Goal: Task Accomplishment & Management: Complete application form

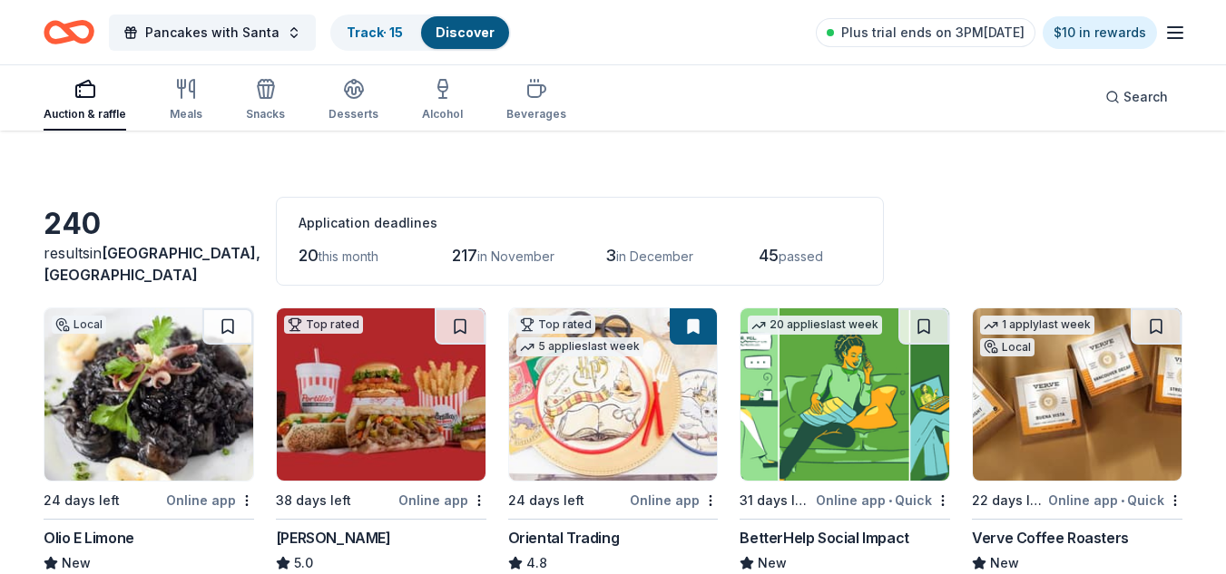
scroll to position [27, 0]
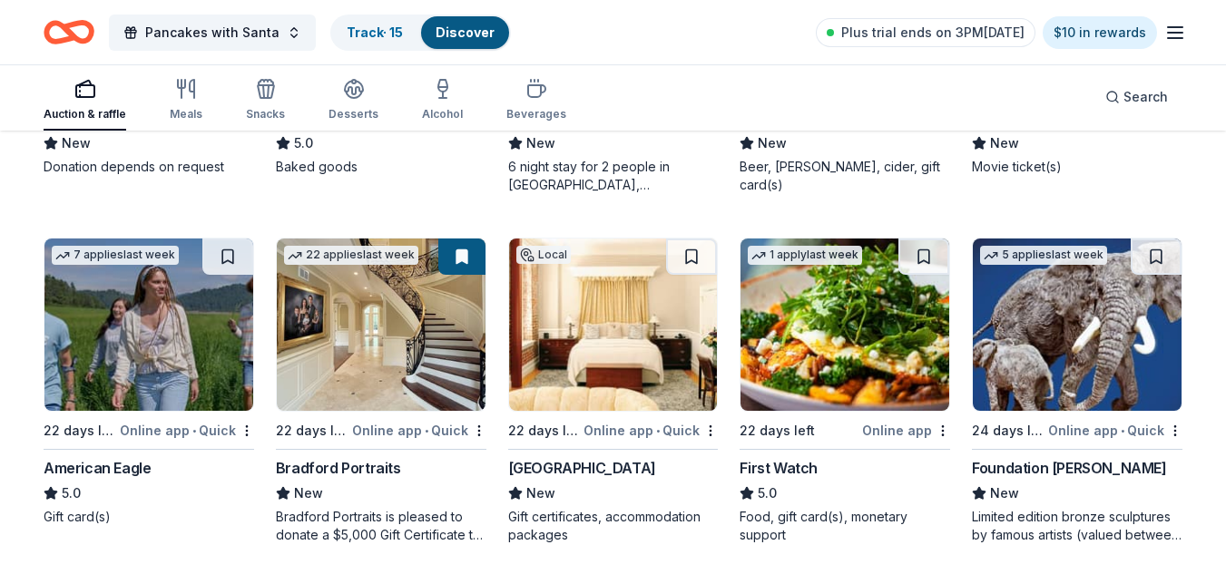
scroll to position [2196, 0]
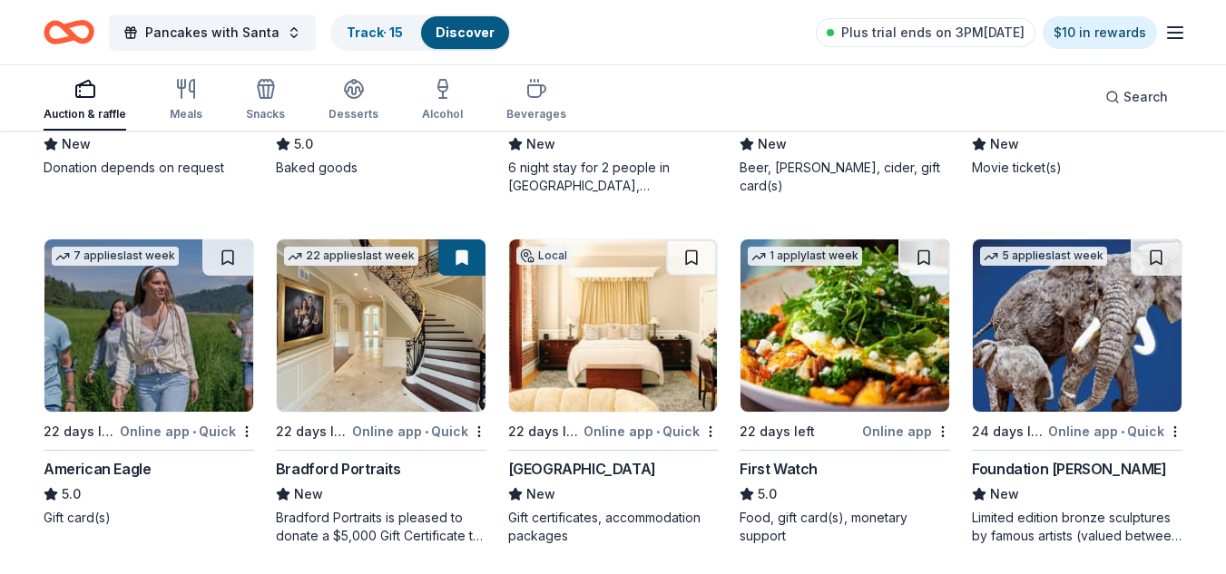
click at [1111, 447] on div "5 applies last week 24 days left Online app • Quick Foundation Michelangelo New…" at bounding box center [1077, 392] width 210 height 307
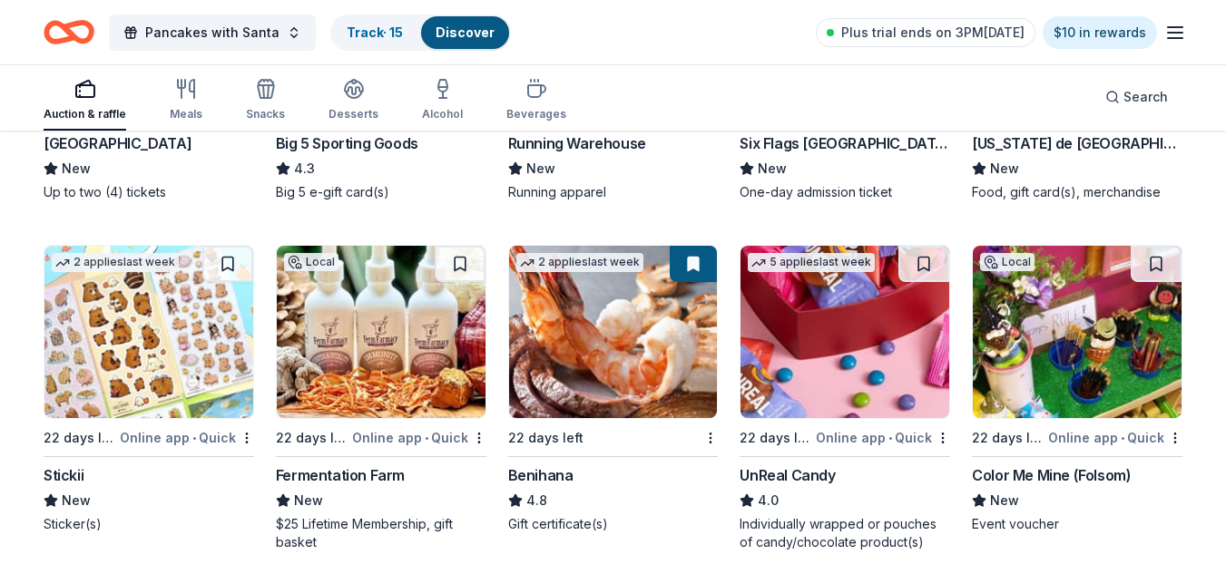
scroll to position [6023, 0]
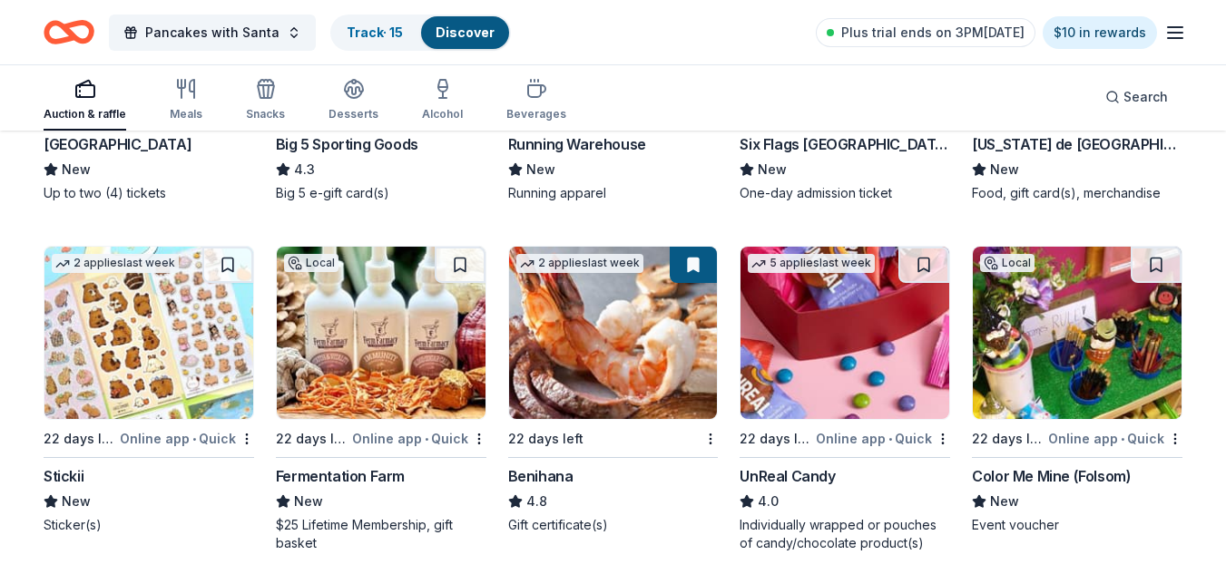
click at [1083, 346] on img at bounding box center [1077, 333] width 209 height 172
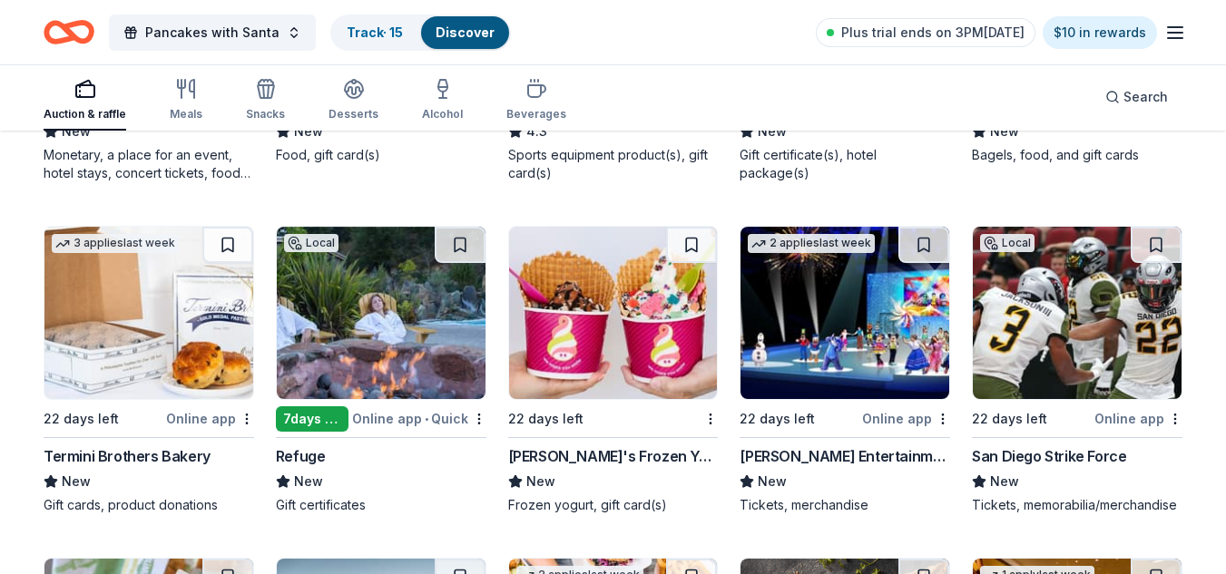
scroll to position [7076, 0]
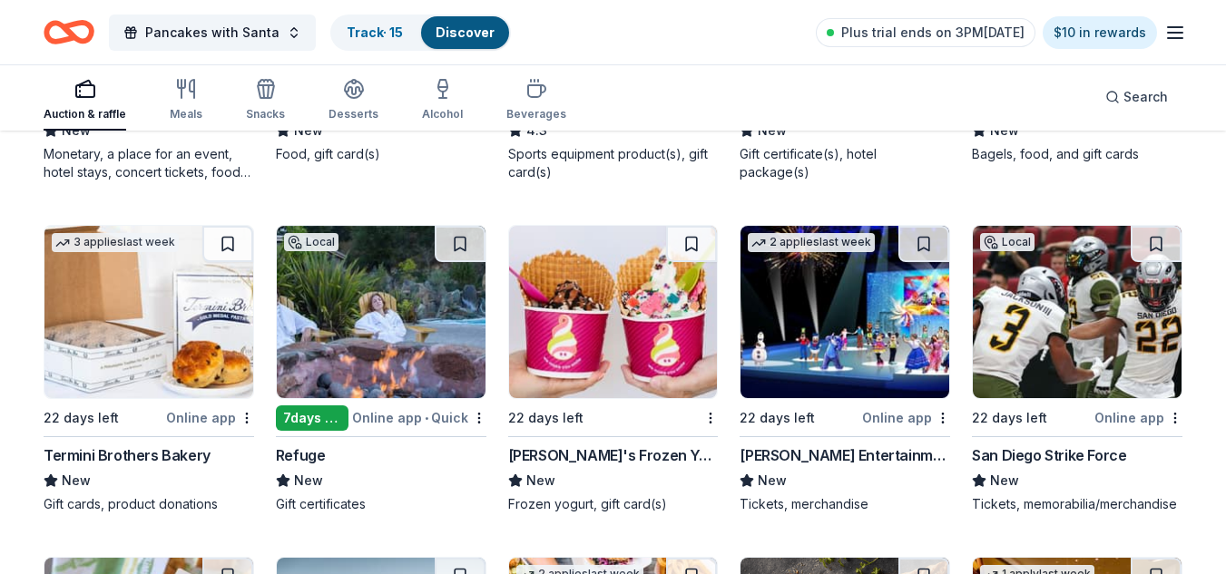
click at [799, 457] on div "Feld Entertainment" at bounding box center [844, 456] width 210 height 22
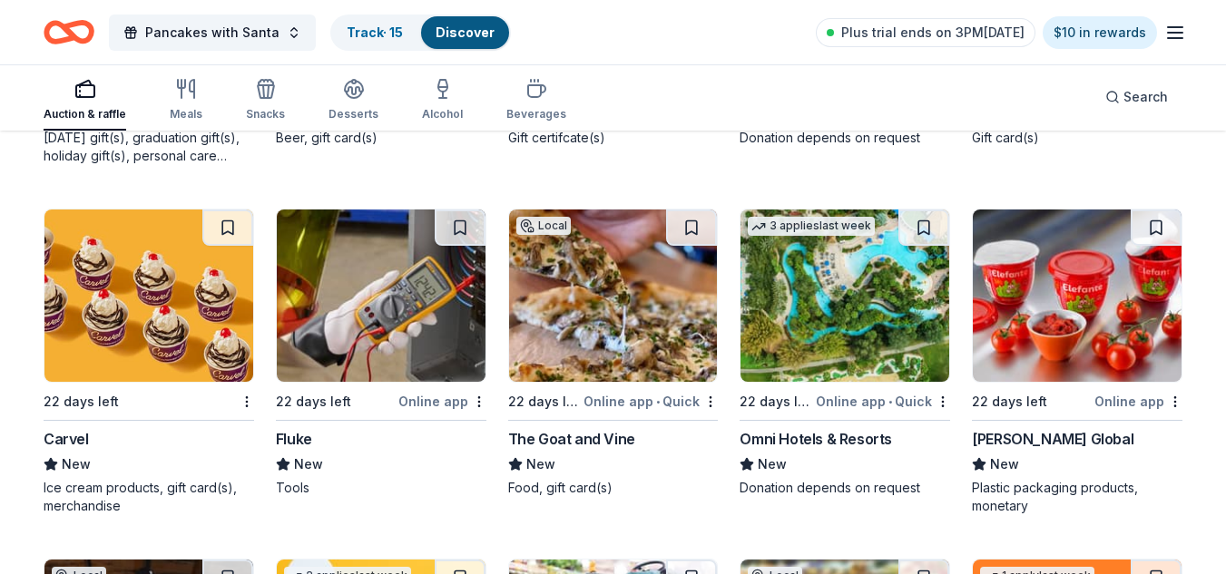
scroll to position [8476, 0]
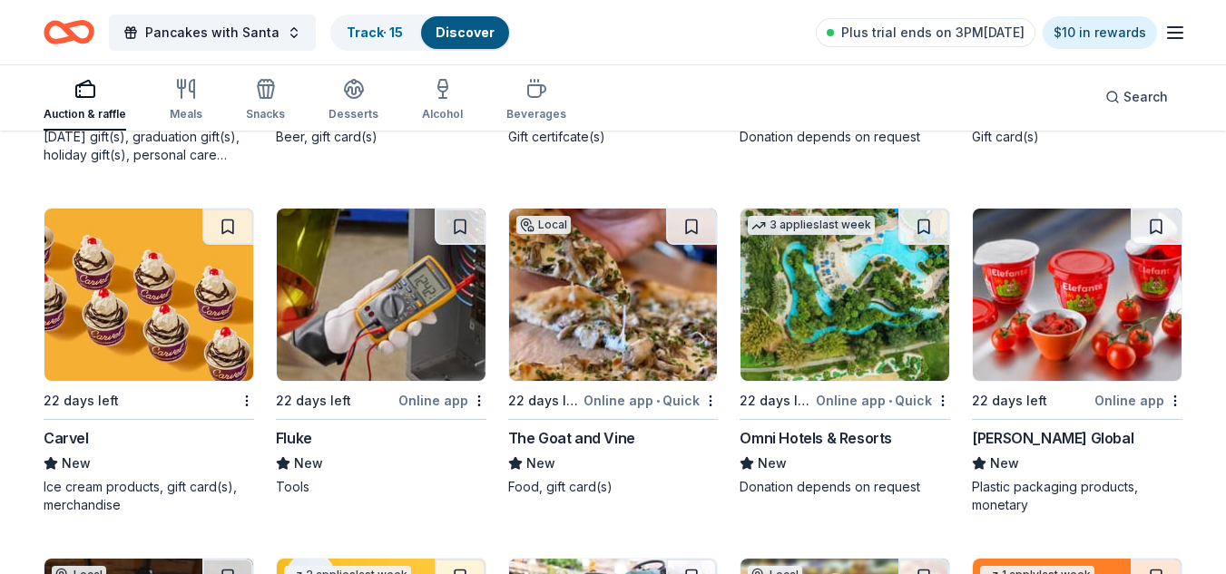
click at [885, 307] on img at bounding box center [844, 295] width 209 height 172
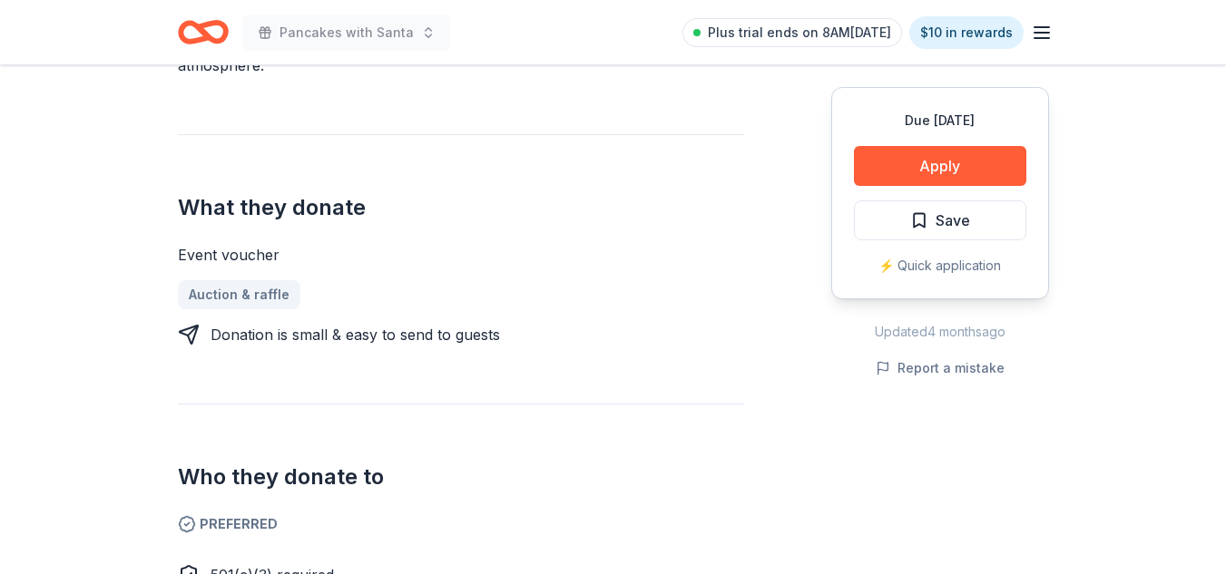
scroll to position [535, 0]
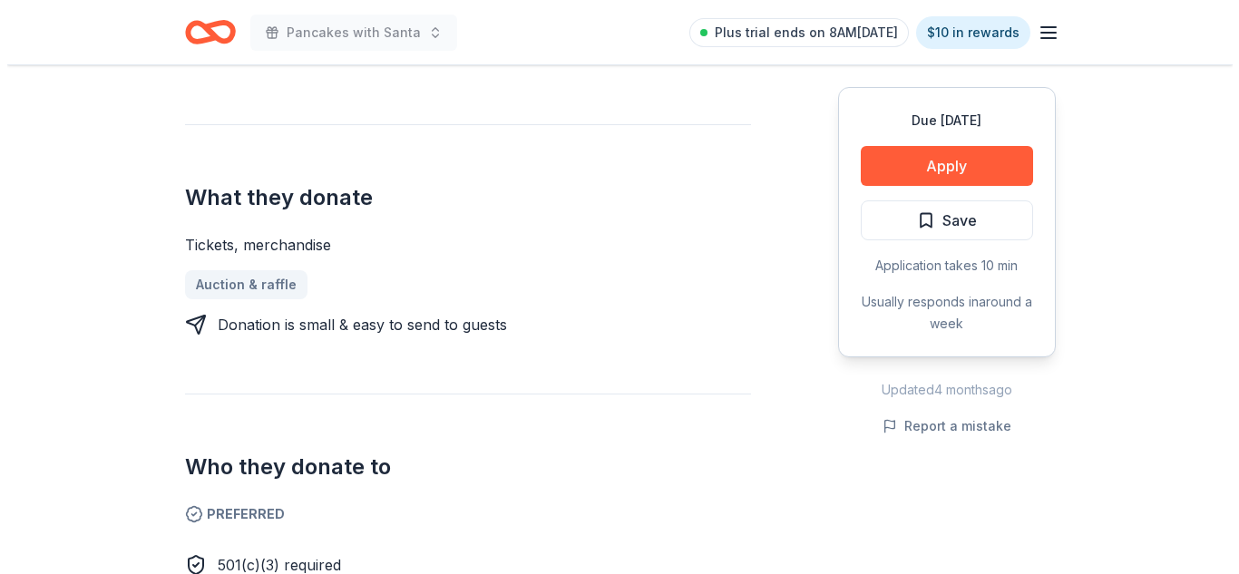
scroll to position [651, 0]
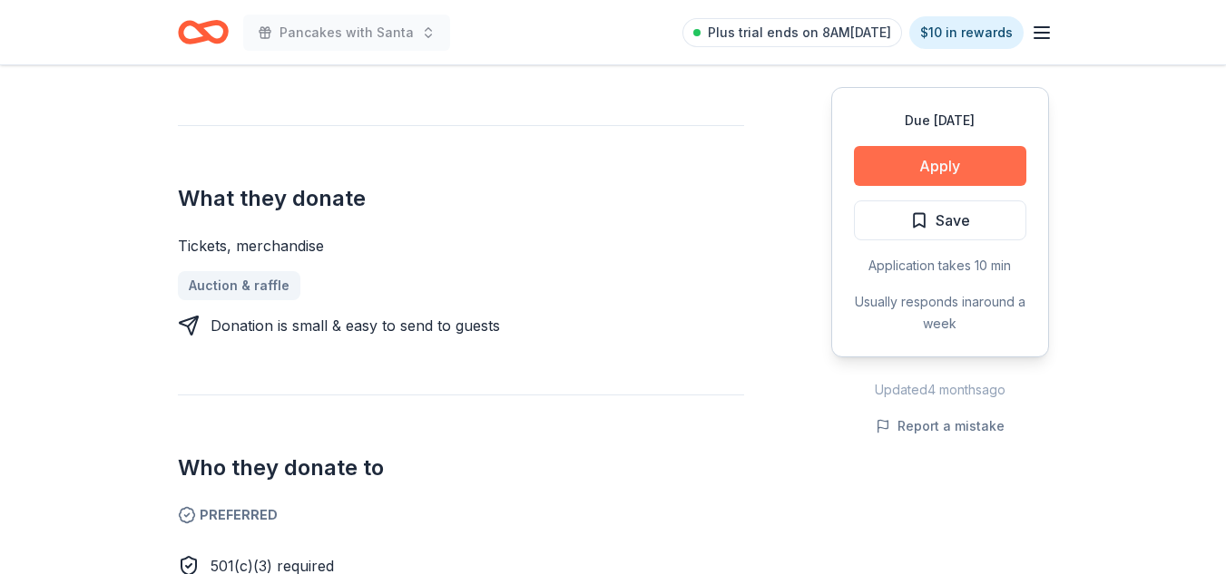
click at [981, 173] on button "Apply" at bounding box center [940, 166] width 172 height 40
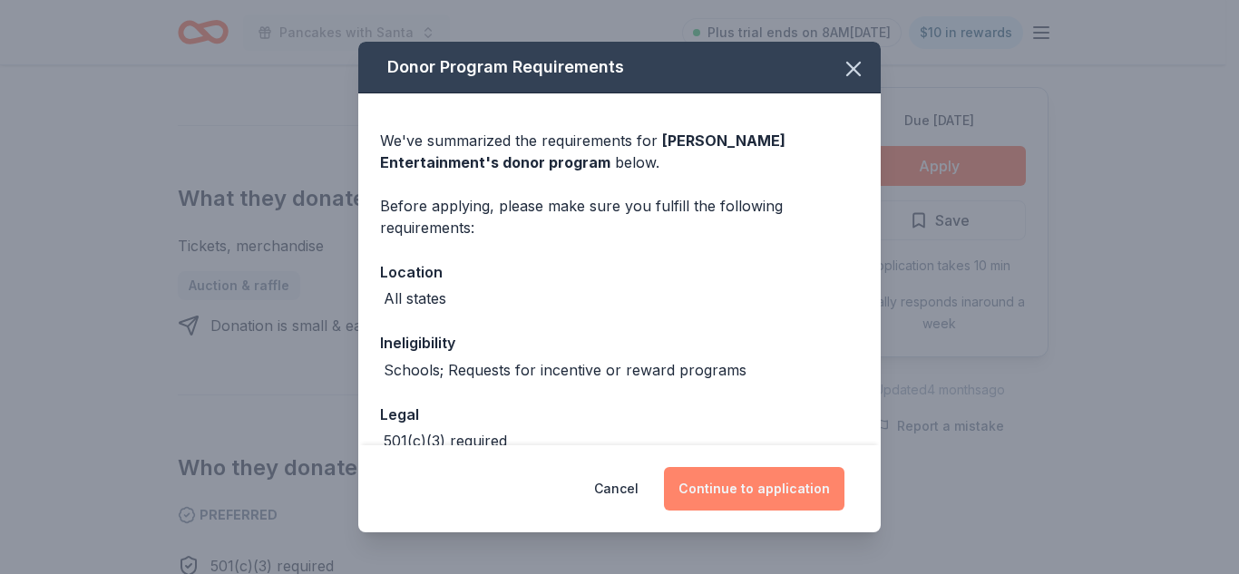
drag, startPoint x: 738, startPoint y: 494, endPoint x: 755, endPoint y: 494, distance: 17.3
click at [755, 494] on button "Continue to application" at bounding box center [754, 489] width 181 height 44
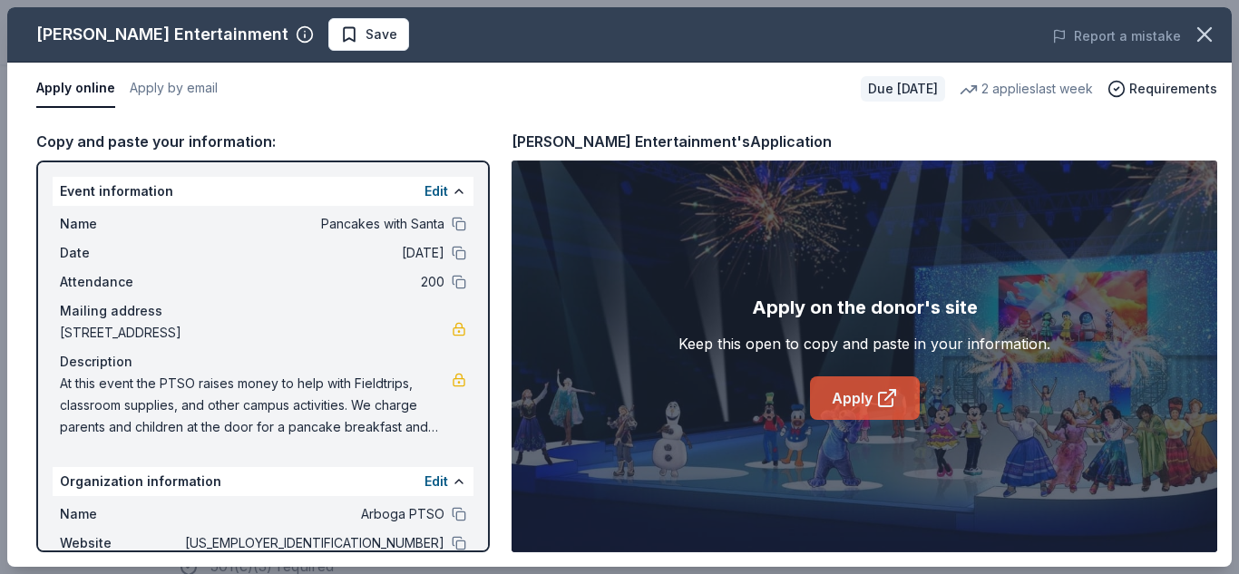
click at [882, 387] on icon at bounding box center [887, 398] width 22 height 22
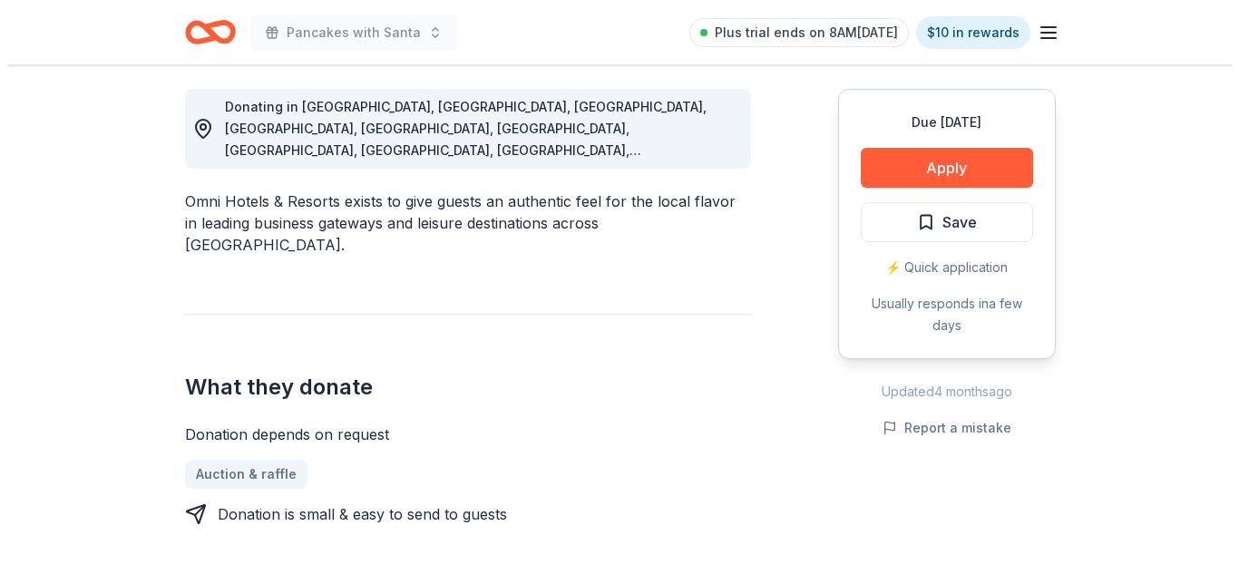
scroll to position [499, 0]
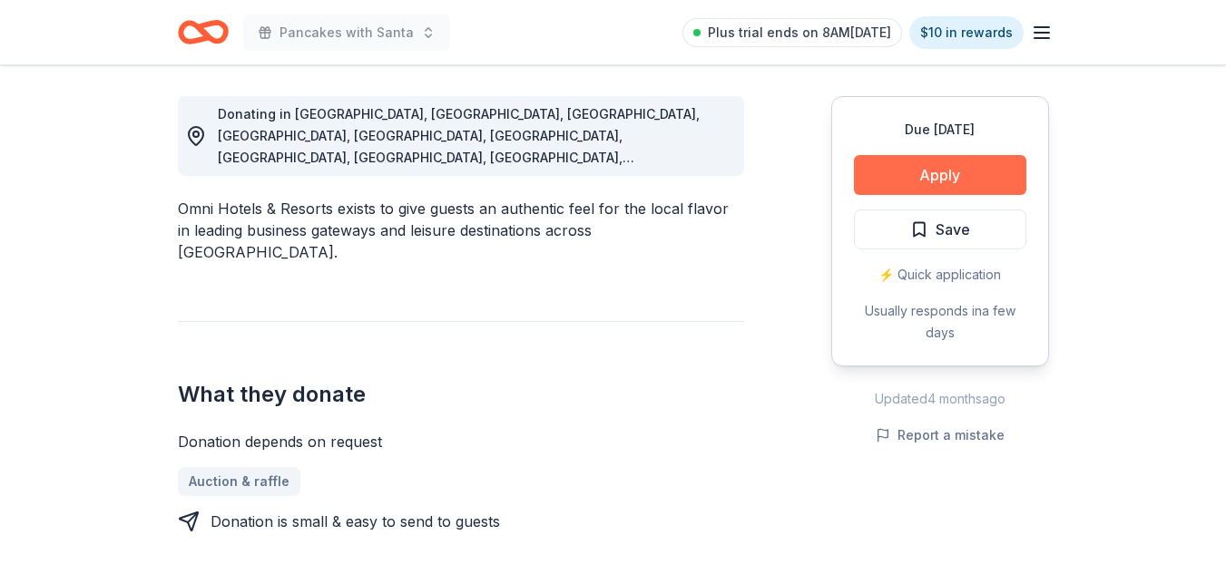
click at [935, 189] on button "Apply" at bounding box center [940, 175] width 172 height 40
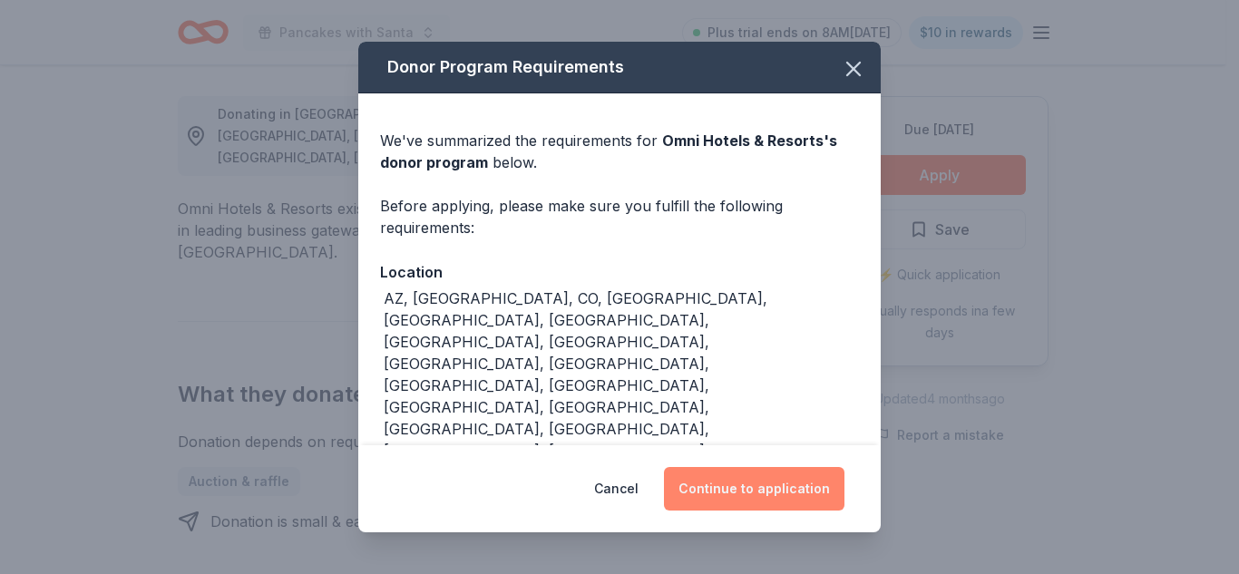
click at [768, 501] on button "Continue to application" at bounding box center [754, 489] width 181 height 44
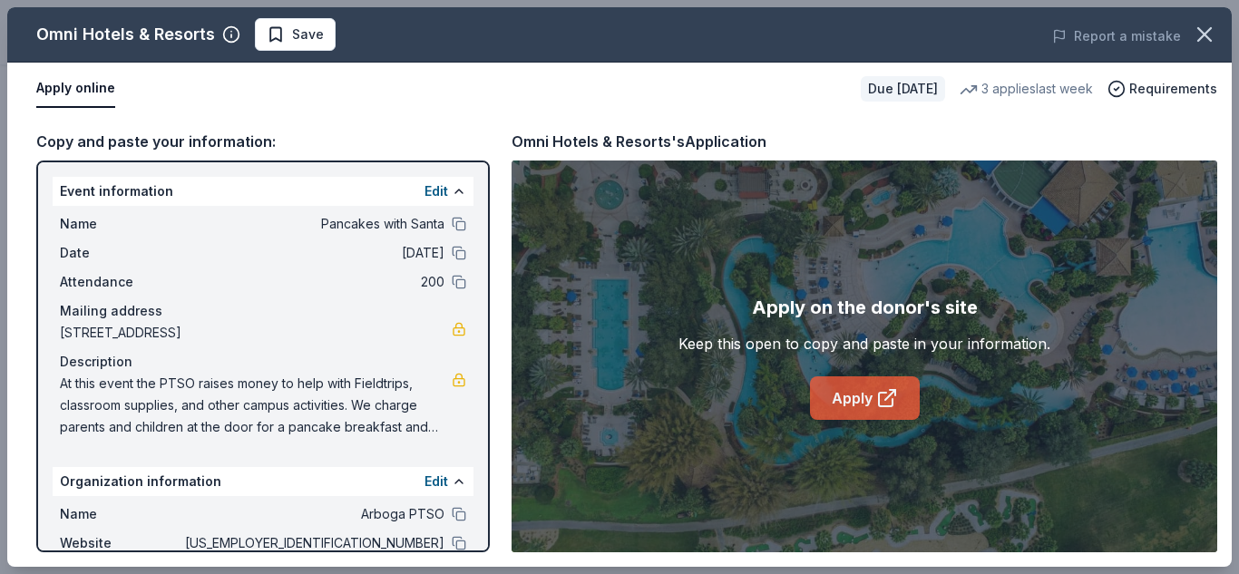
click at [875, 383] on link "Apply" at bounding box center [865, 398] width 110 height 44
